Goal: Transaction & Acquisition: Purchase product/service

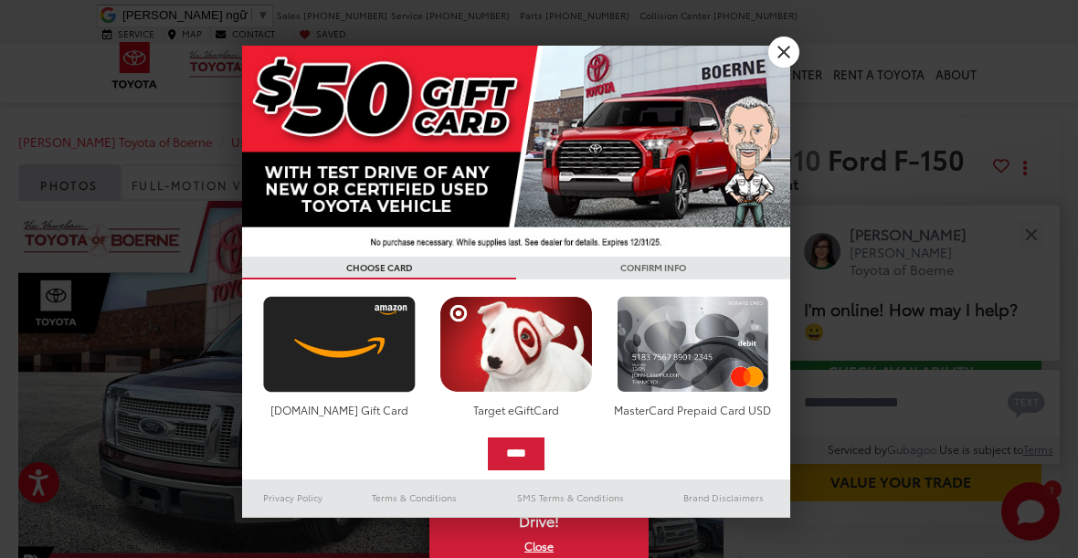
click at [183, 57] on div at bounding box center [539, 279] width 1078 height 558
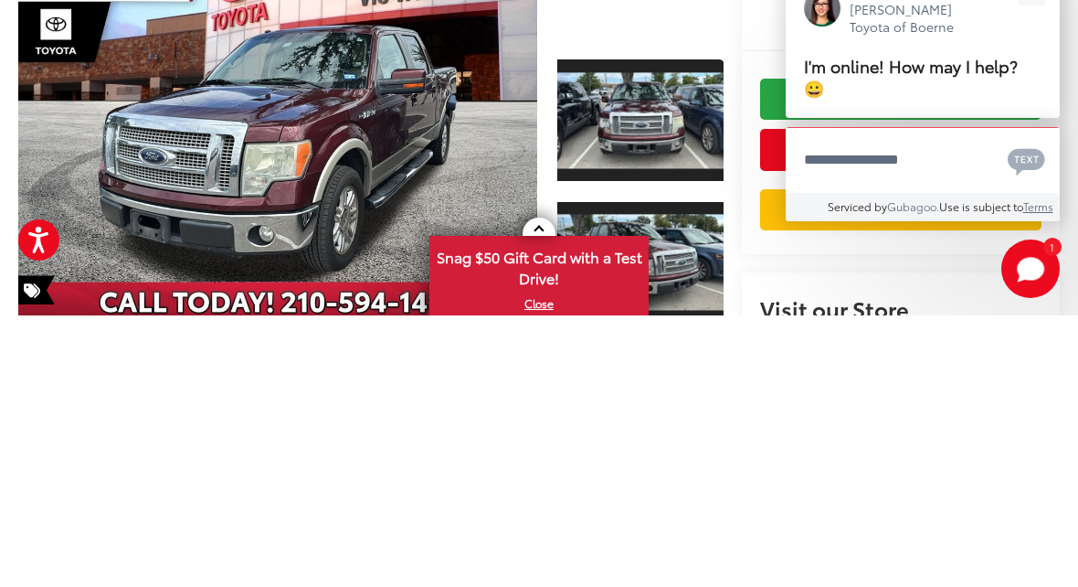
click at [951, 234] on div "[PERSON_NAME] [PERSON_NAME] Toyota of Boerne I'm online! How may I help? 😀" at bounding box center [923, 311] width 274 height 155
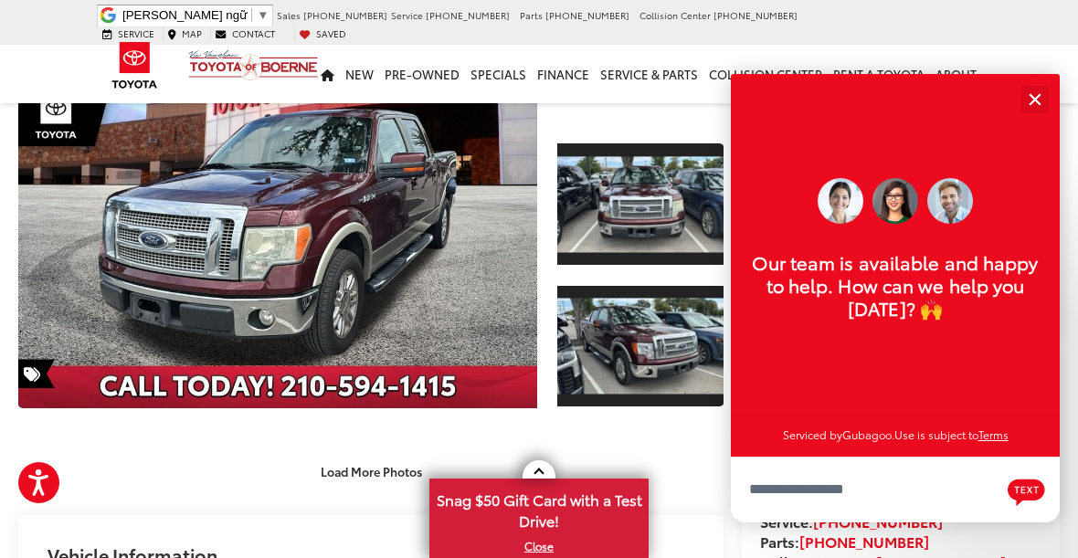
scroll to position [22, 0]
click at [1044, 98] on button "Close" at bounding box center [1034, 99] width 39 height 39
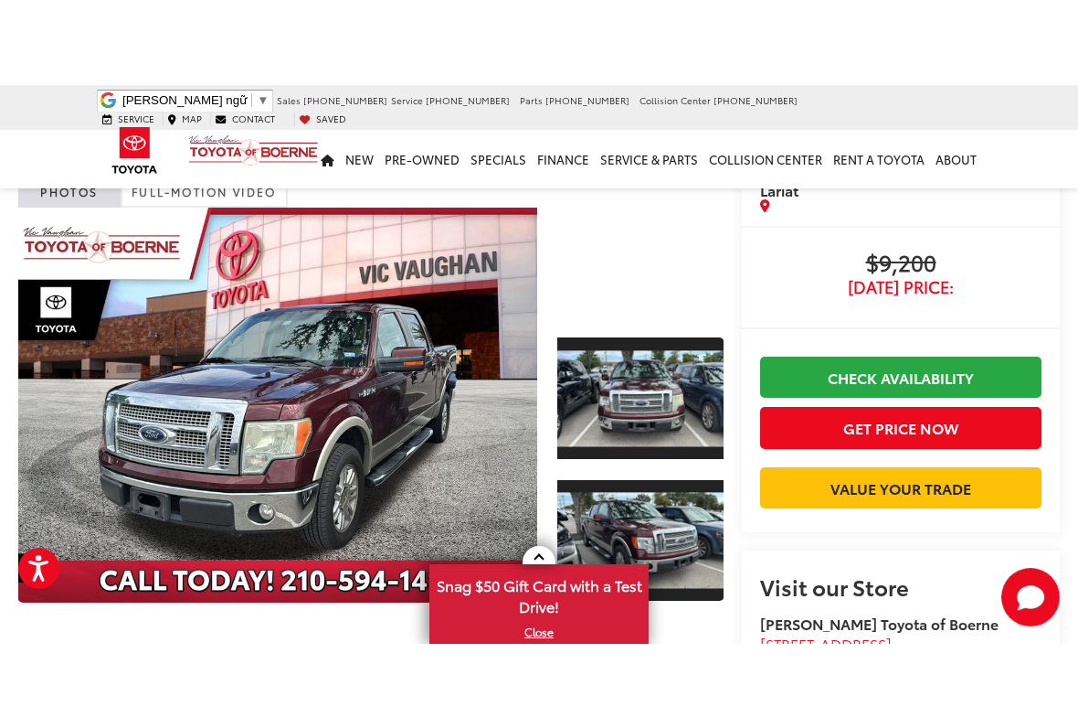
scroll to position [66, 0]
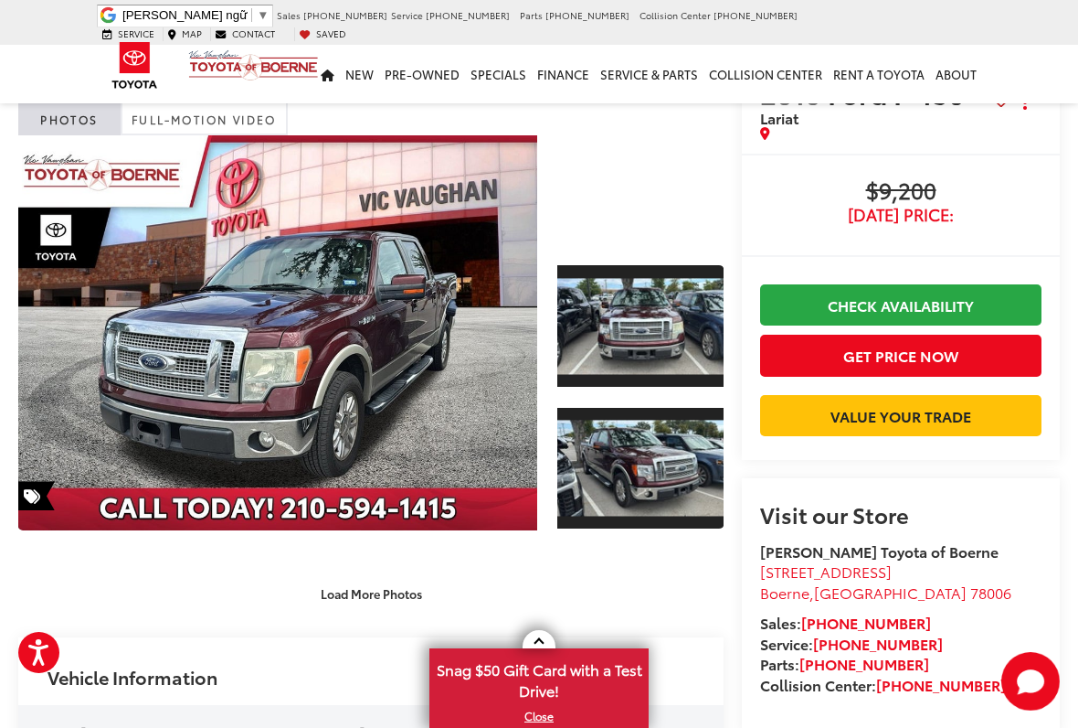
click at [271, 347] on link "Expand Photo 0" at bounding box center [277, 332] width 519 height 395
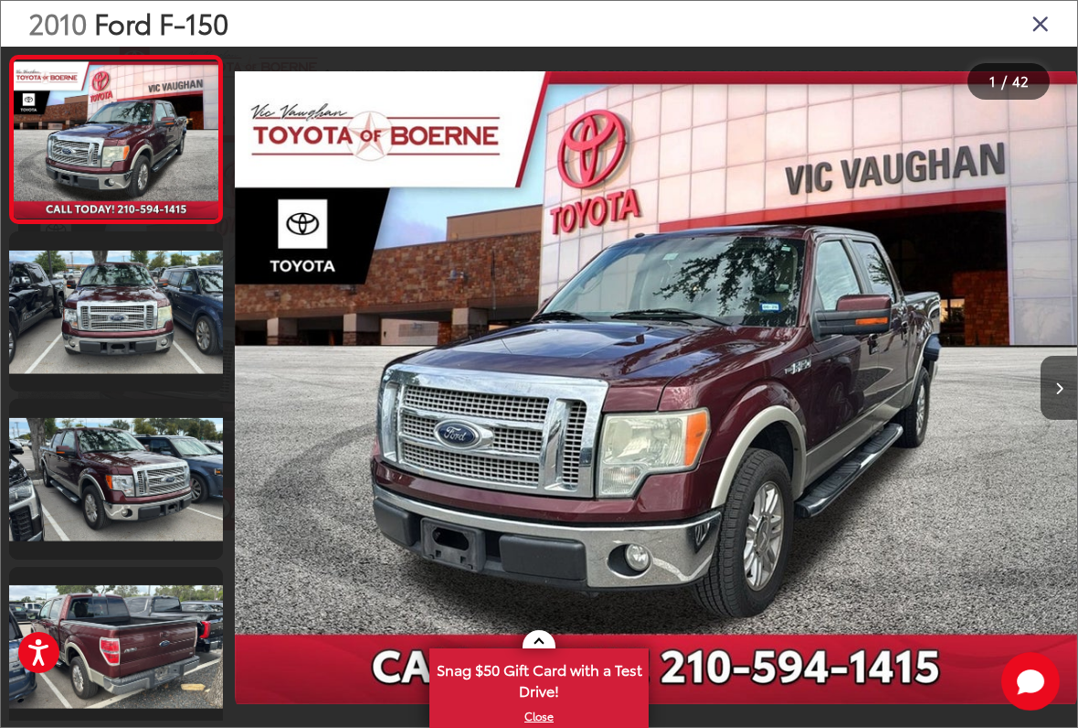
click at [1055, 370] on button "Next image" at bounding box center [1059, 388] width 37 height 64
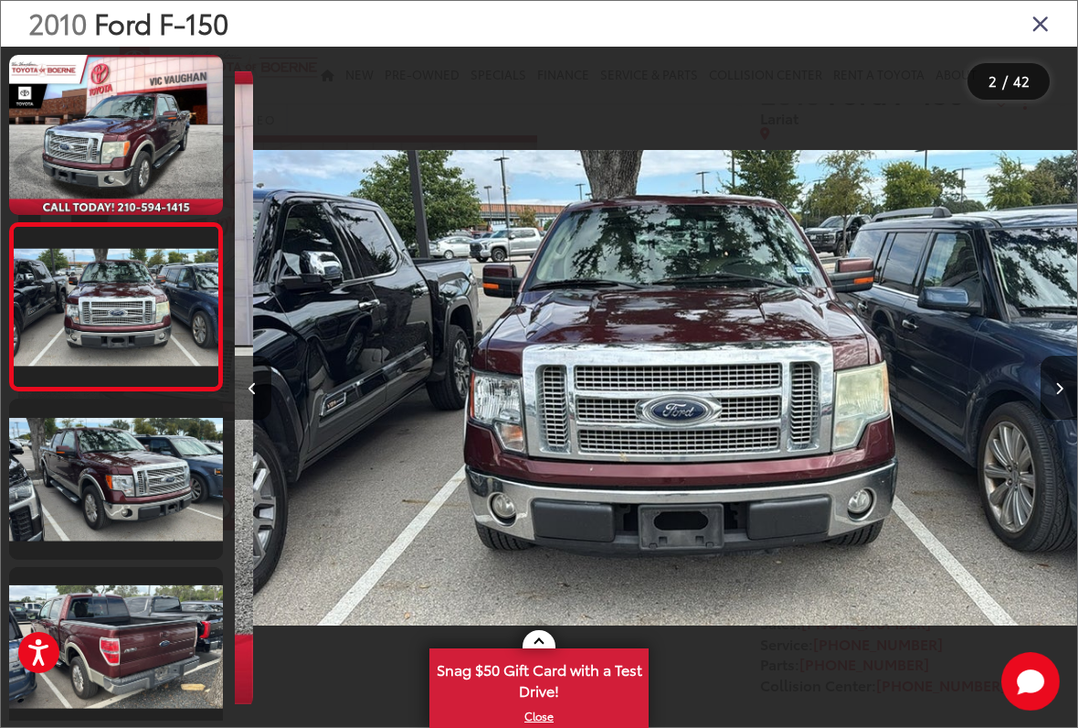
scroll to position [0, 843]
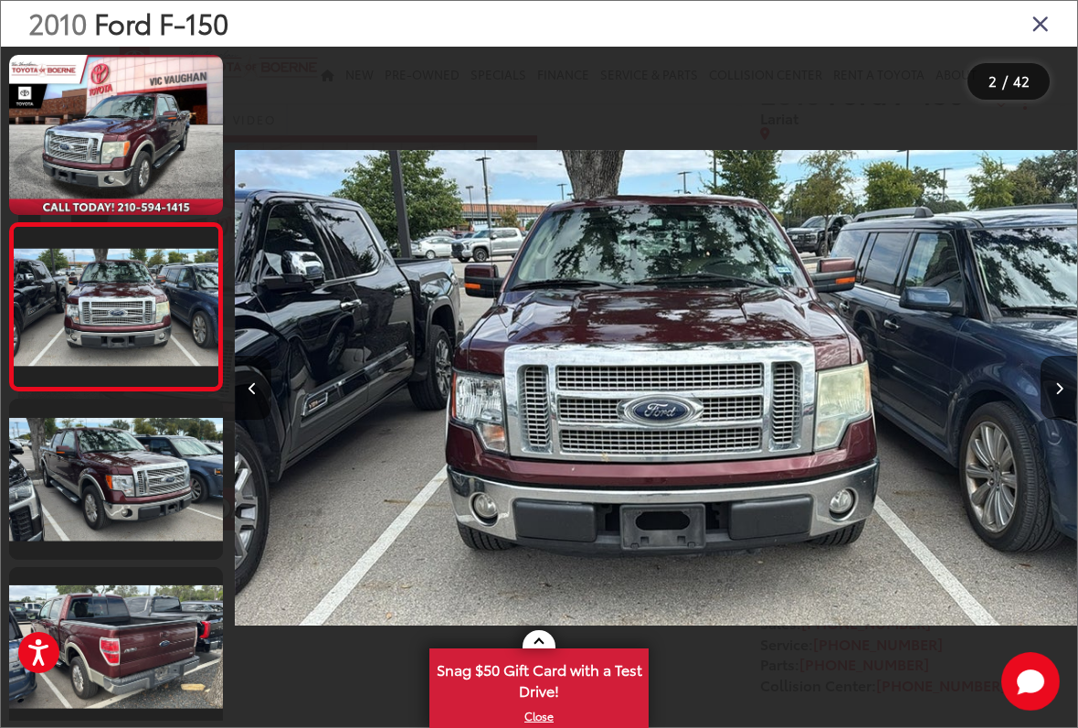
click at [1041, 388] on button "Next image" at bounding box center [1059, 388] width 37 height 64
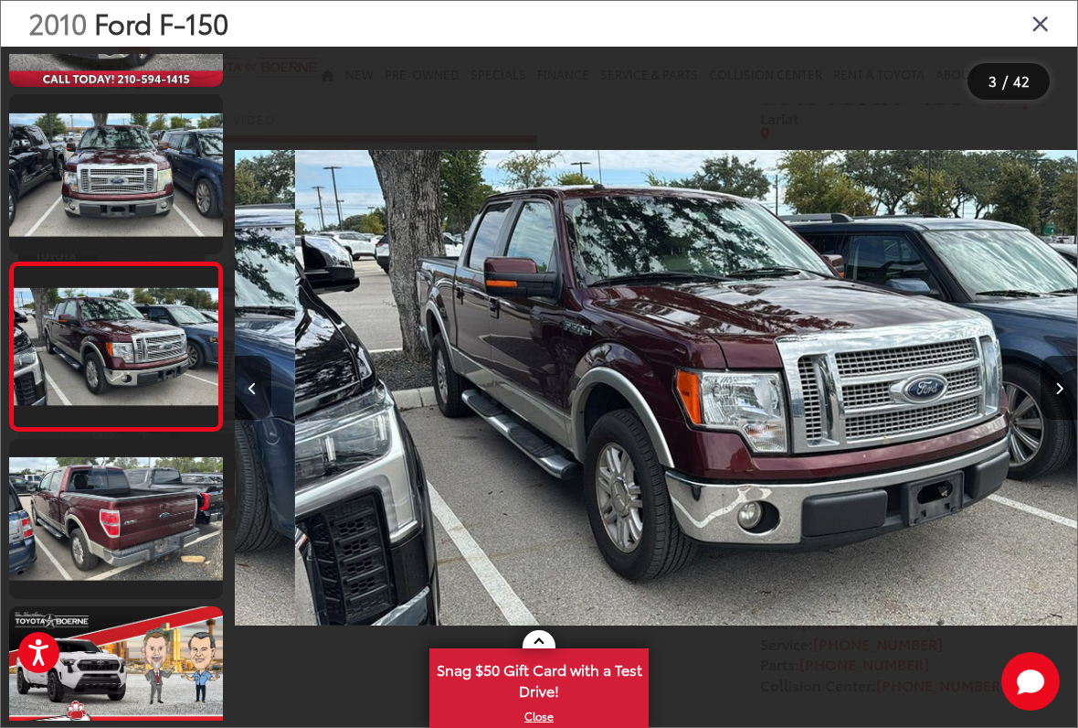
scroll to position [0, 1686]
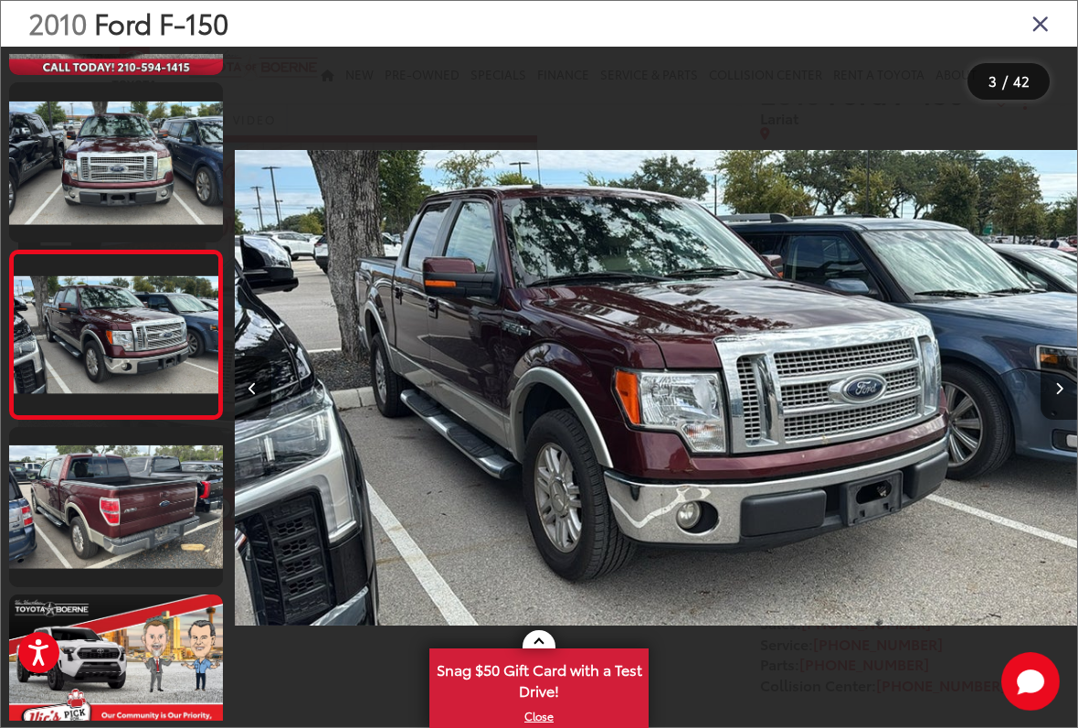
click at [1048, 385] on button "Next image" at bounding box center [1059, 388] width 37 height 64
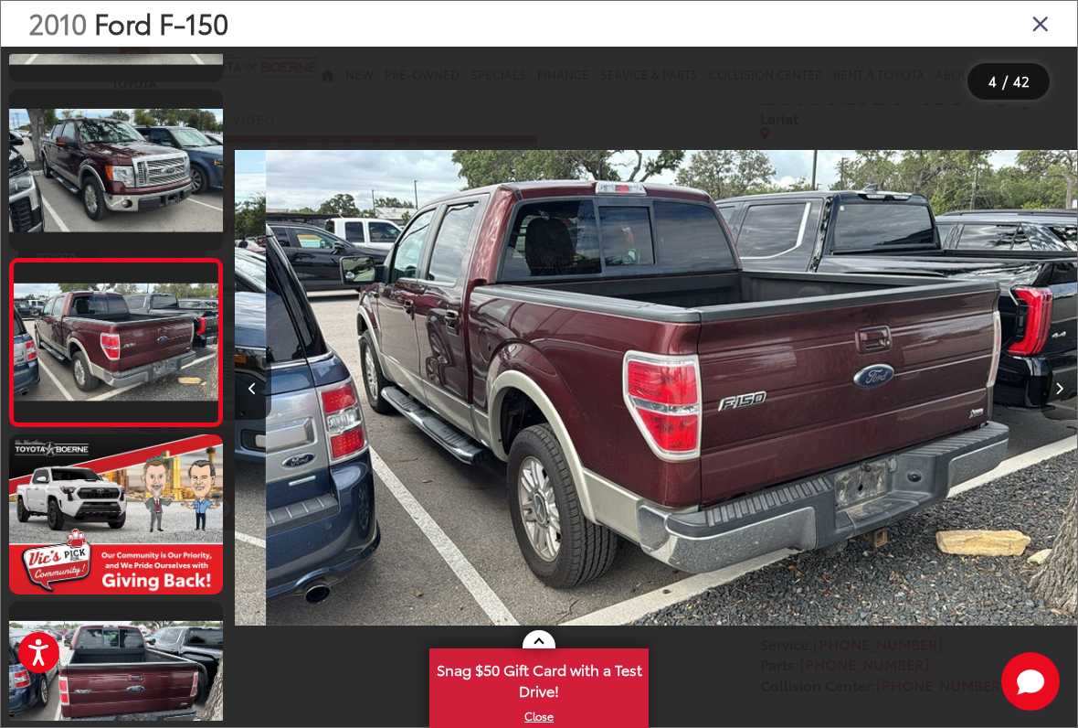
scroll to position [0, 2529]
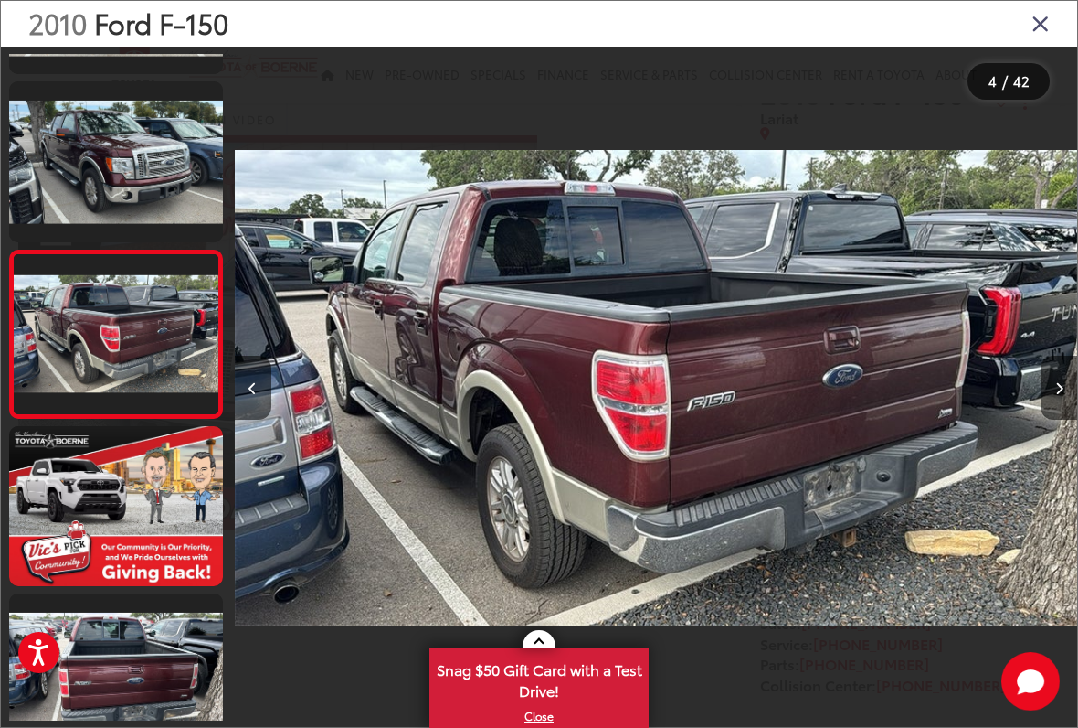
click at [541, 601] on span at bounding box center [539, 643] width 10 height 10
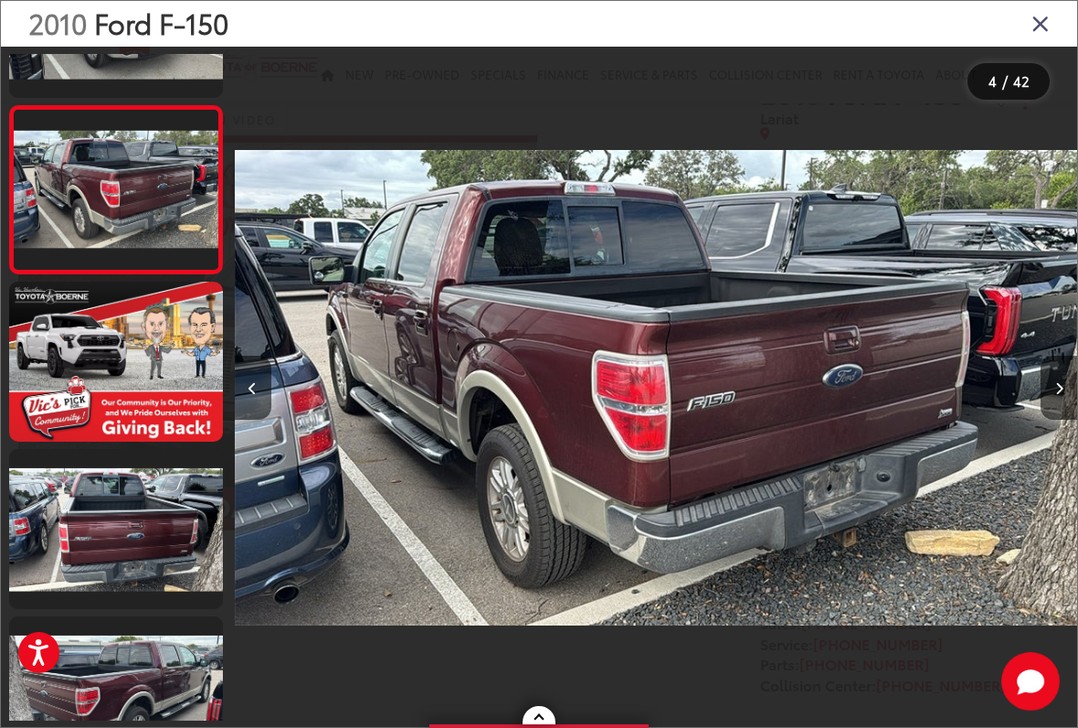
scroll to position [457, 0]
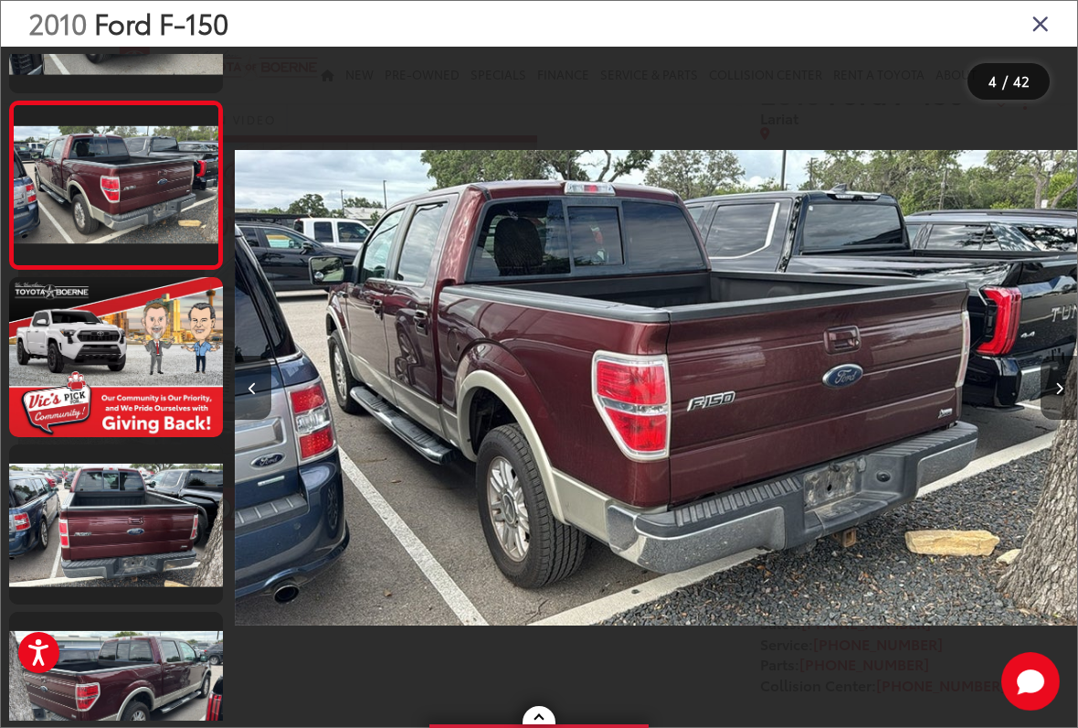
click at [76, 552] on link at bounding box center [116, 524] width 214 height 160
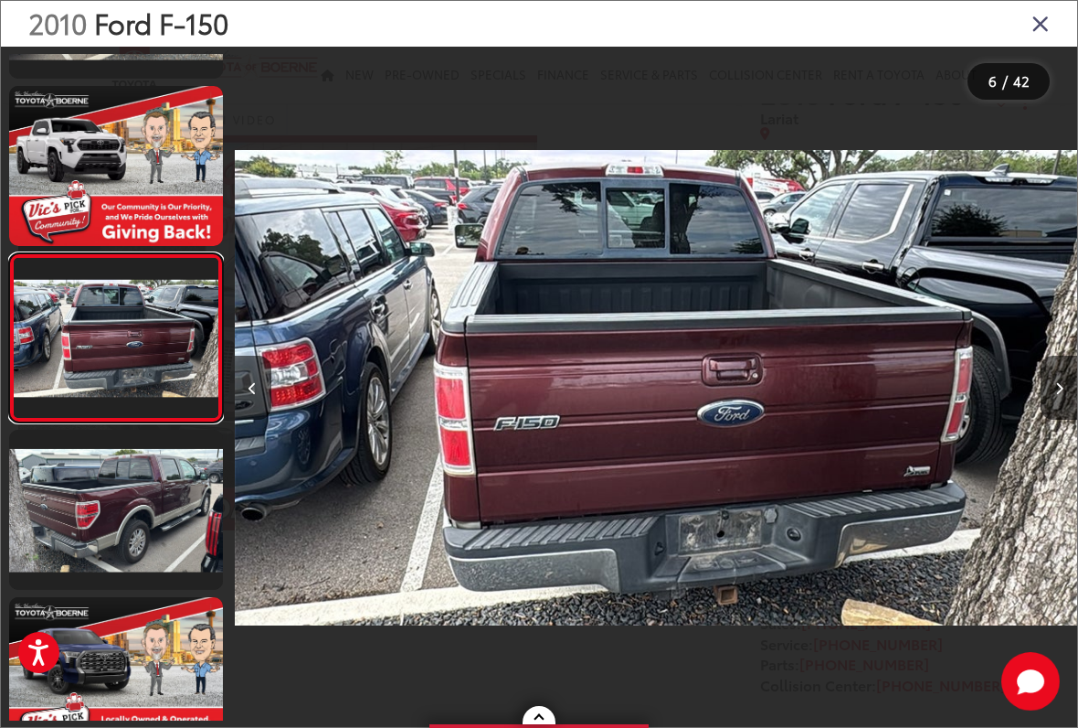
scroll to position [643, 0]
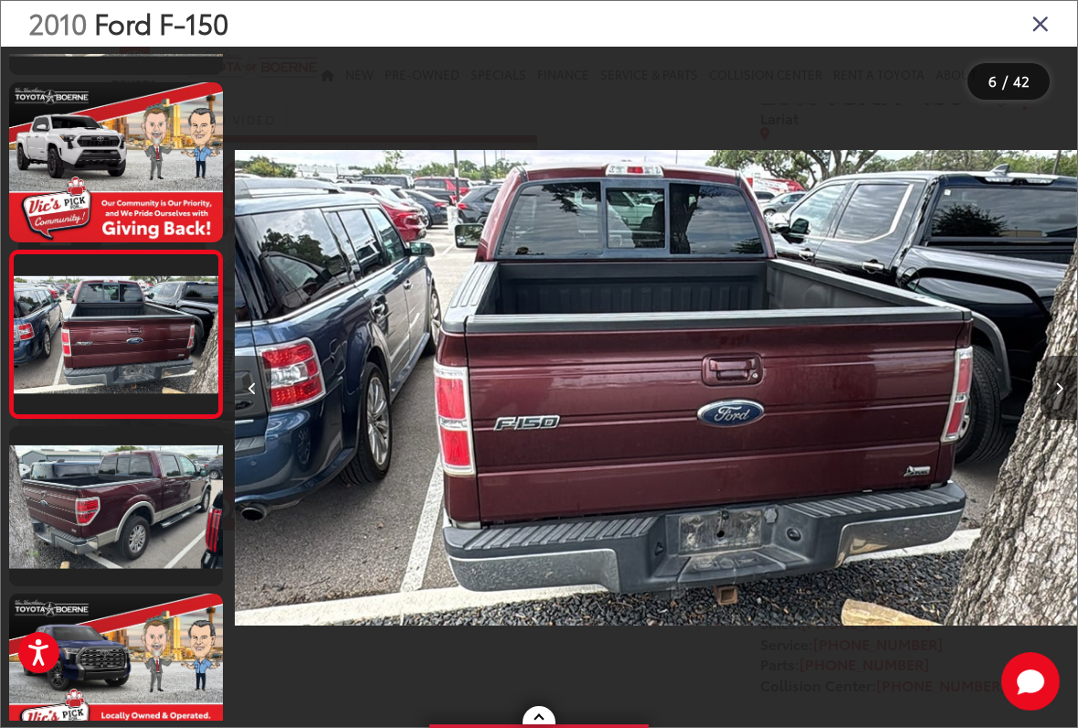
click at [899, 291] on div at bounding box center [971, 388] width 211 height 682
click at [1041, 34] on icon "Close gallery" at bounding box center [1041, 23] width 18 height 24
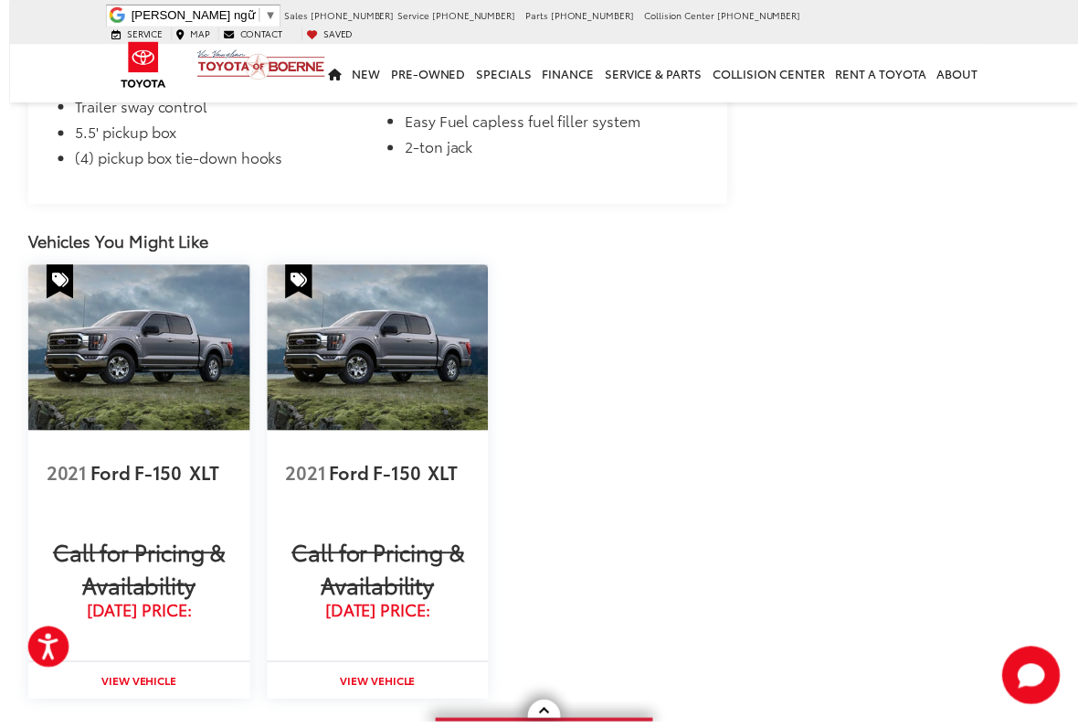
scroll to position [2219, 0]
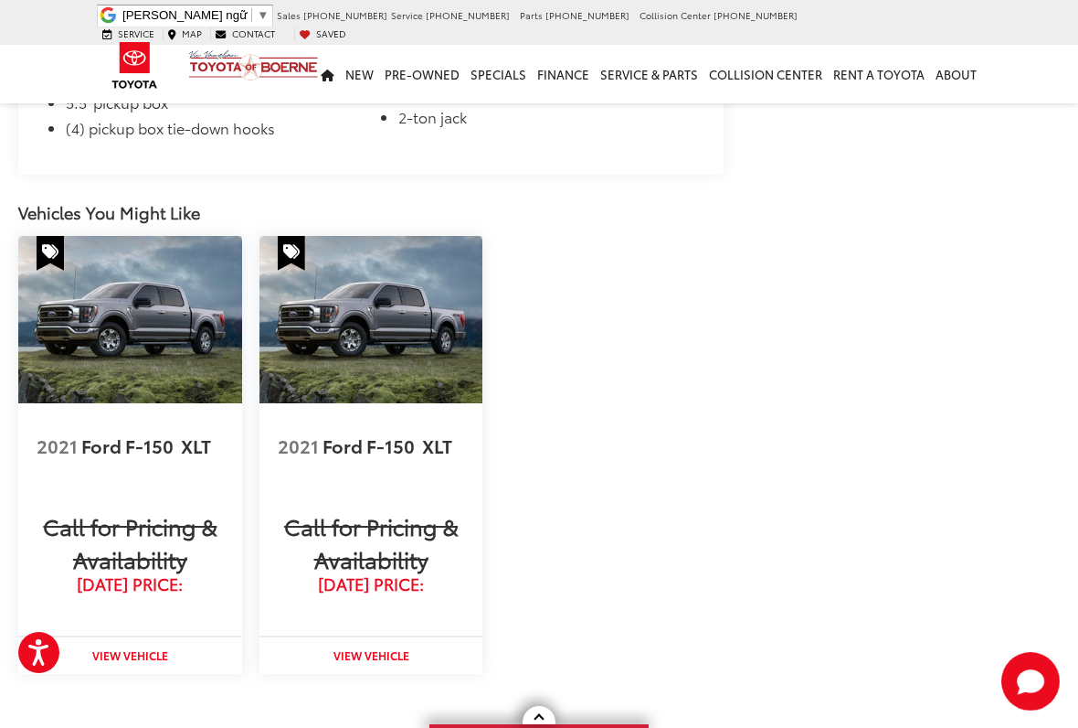
click at [138, 375] on img at bounding box center [130, 320] width 224 height 168
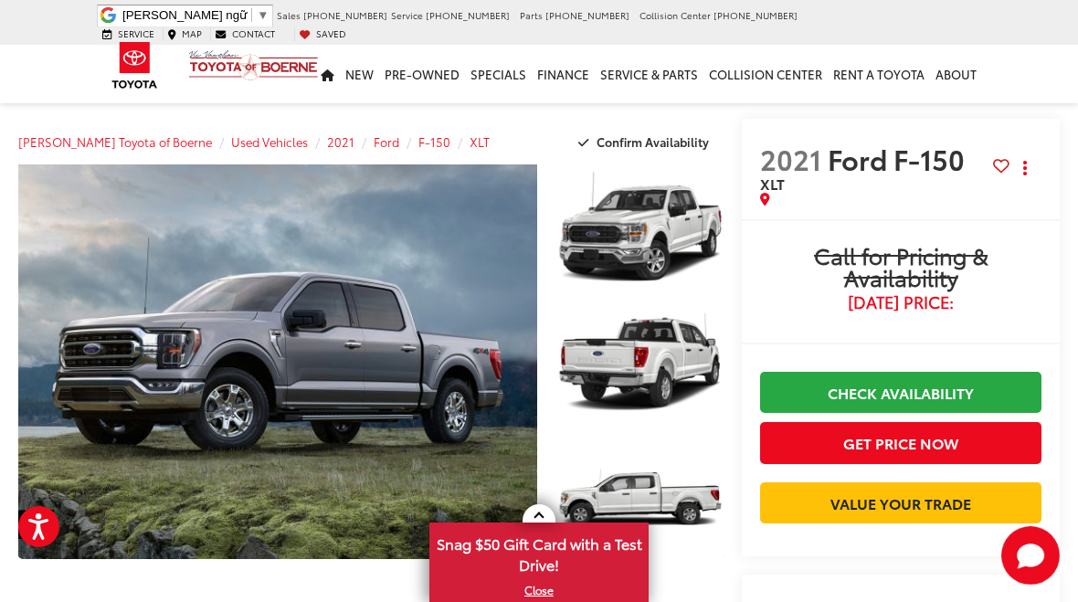
click at [544, 516] on link at bounding box center [539, 513] width 33 height 18
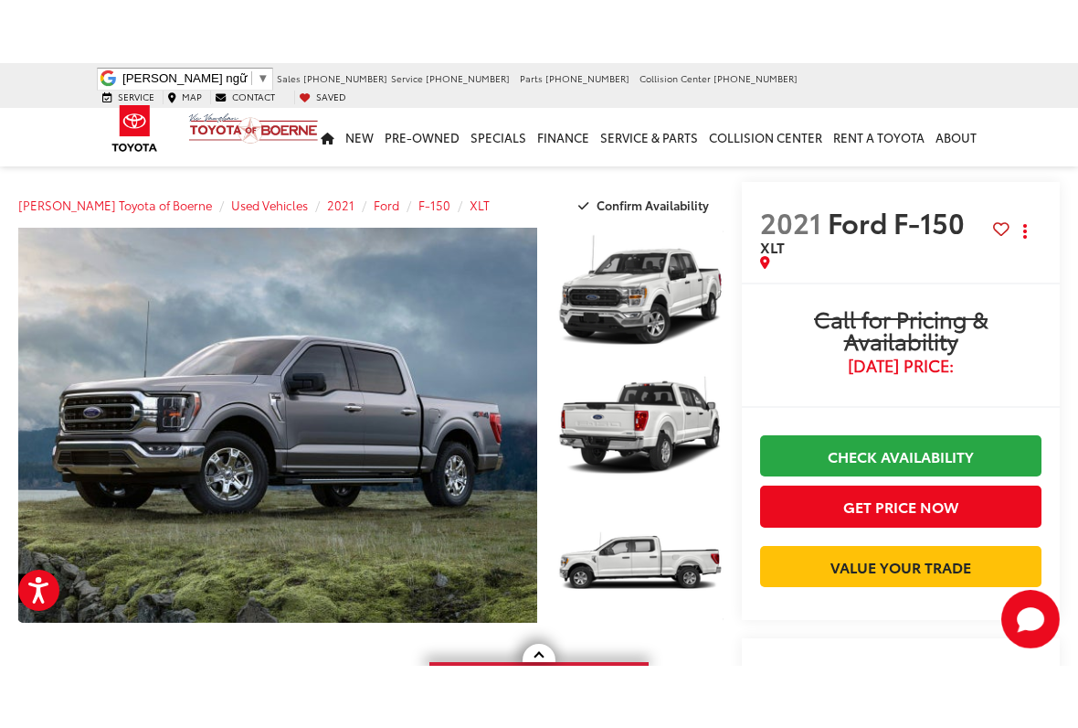
scroll to position [6, 0]
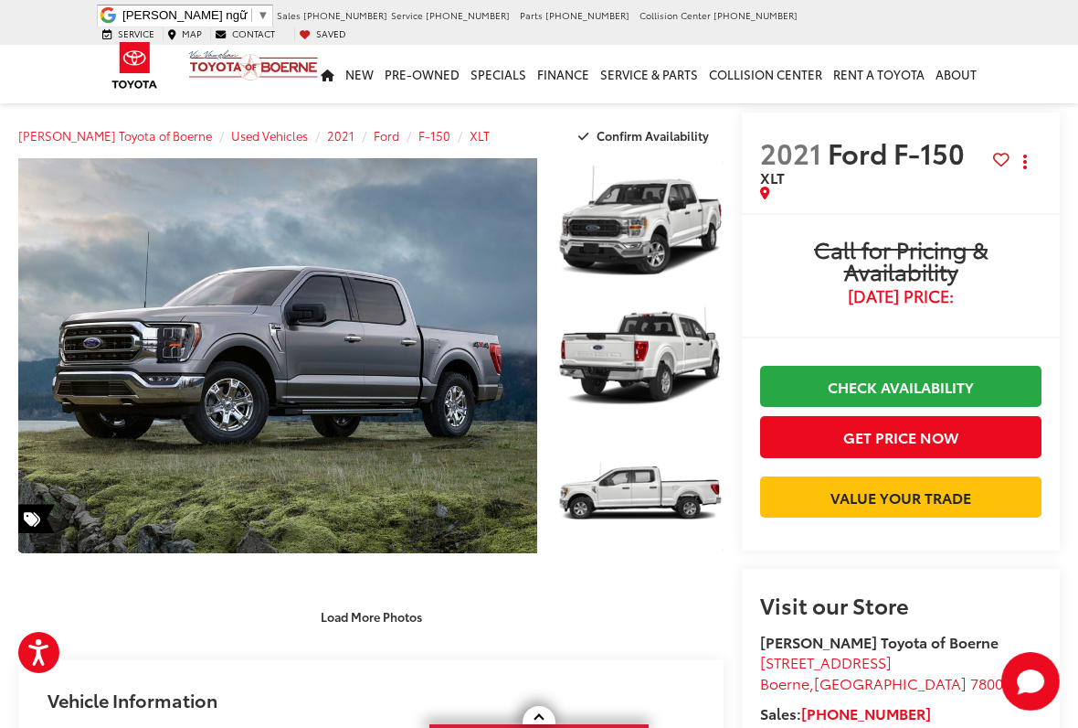
click at [808, 423] on button "Get Price Now" at bounding box center [900, 436] width 281 height 41
click at [820, 417] on button "Get Price Now" at bounding box center [900, 436] width 281 height 41
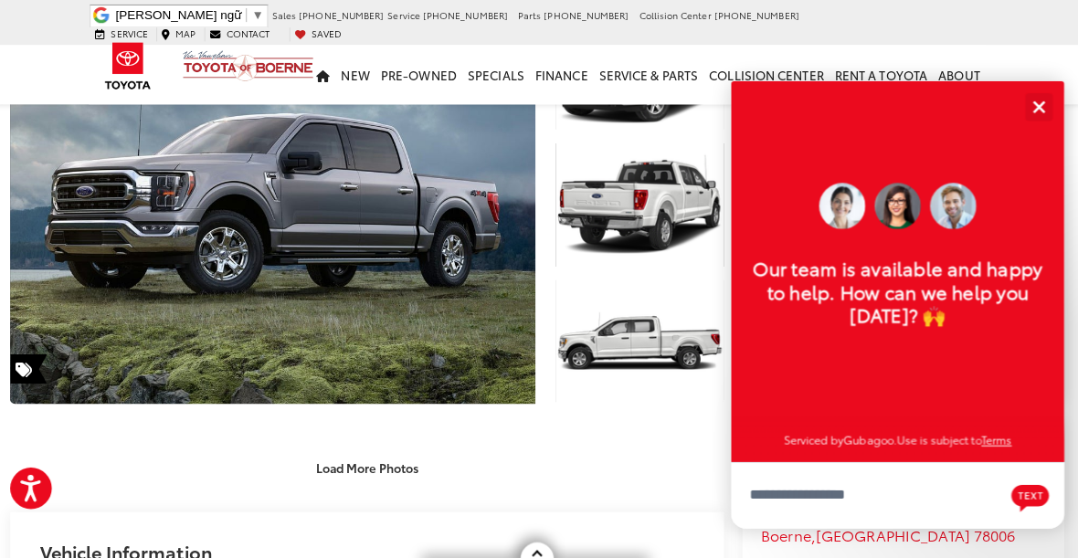
scroll to position [21, 0]
click at [1023, 94] on button "Close" at bounding box center [1034, 105] width 39 height 39
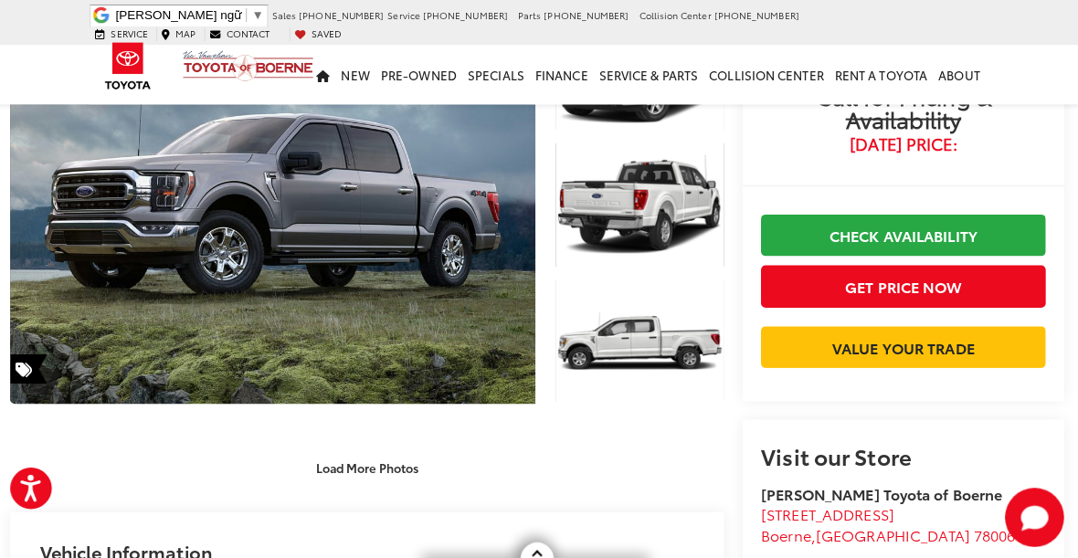
click at [699, 221] on link "Expand Photo 2" at bounding box center [641, 202] width 166 height 125
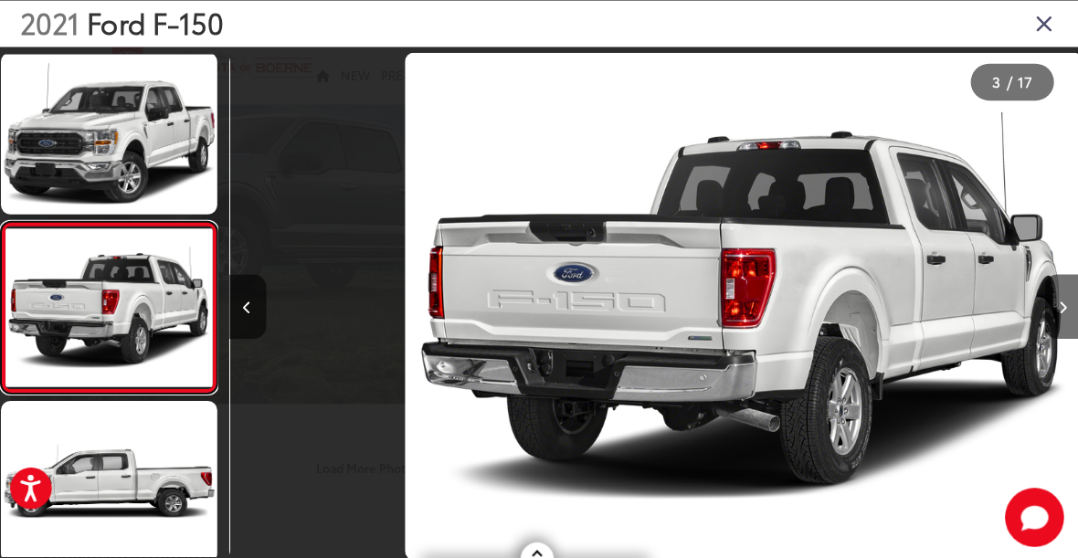
scroll to position [224, 0]
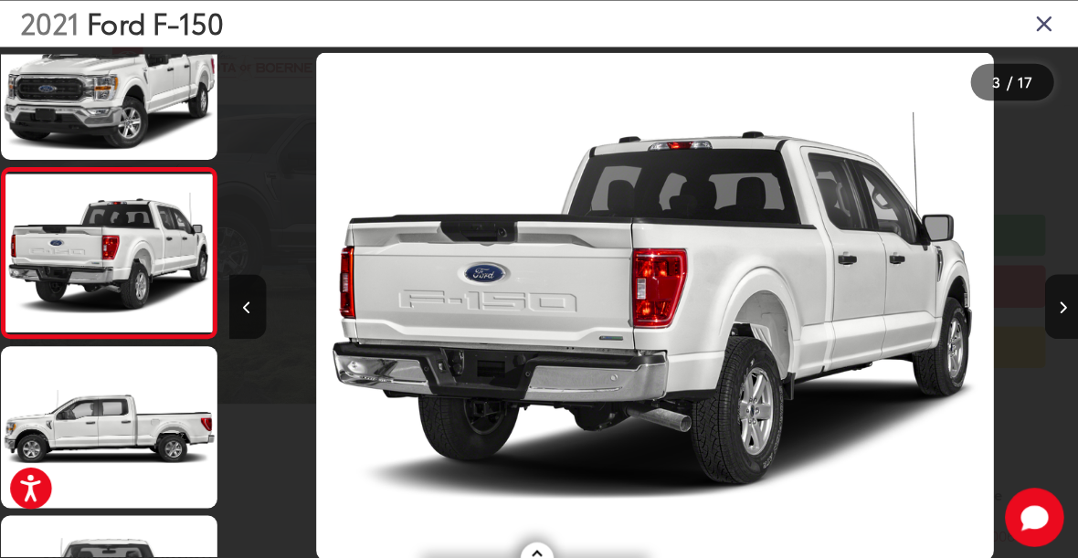
click at [1032, 27] on icon "Close gallery" at bounding box center [1041, 23] width 18 height 24
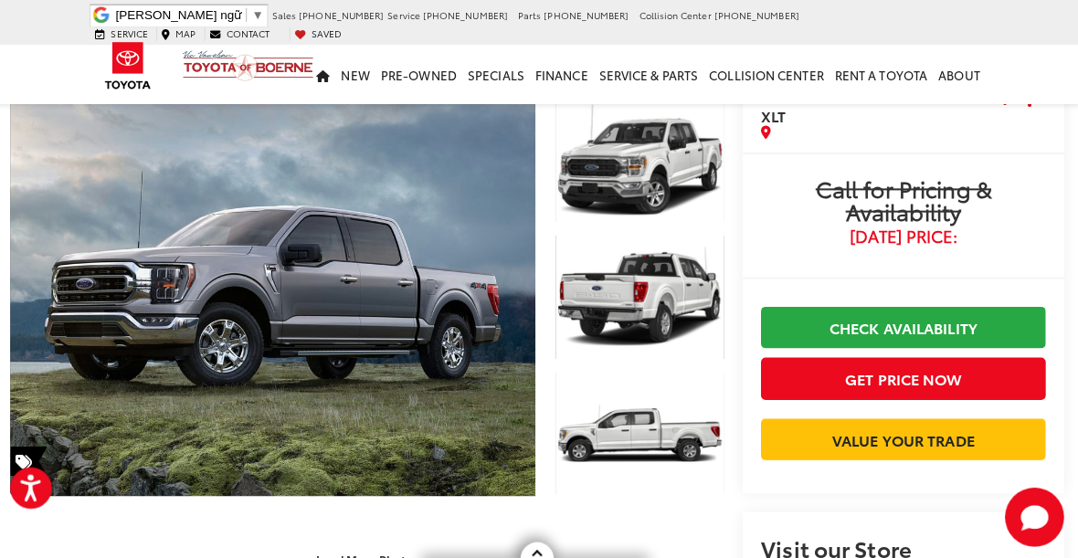
scroll to position [0, 0]
